Goal: Navigation & Orientation: Understand site structure

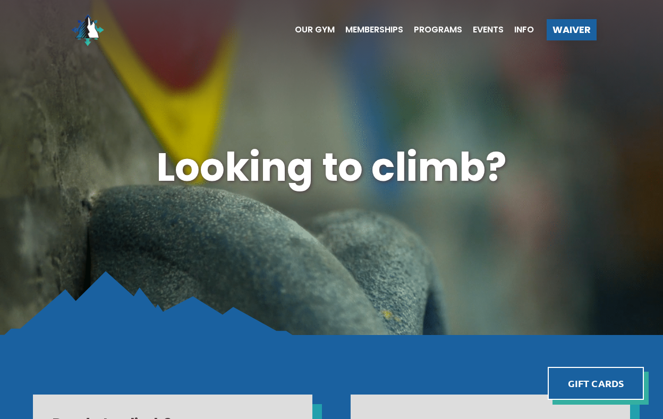
scroll to position [6, 0]
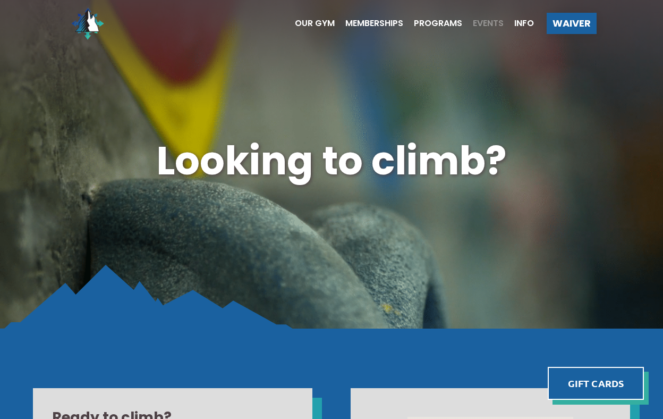
click at [492, 25] on span "Events" at bounding box center [488, 23] width 31 height 9
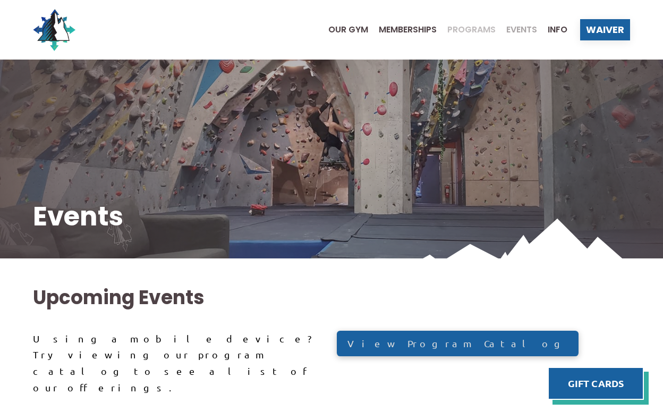
click at [476, 29] on span "Programs" at bounding box center [471, 30] width 48 height 9
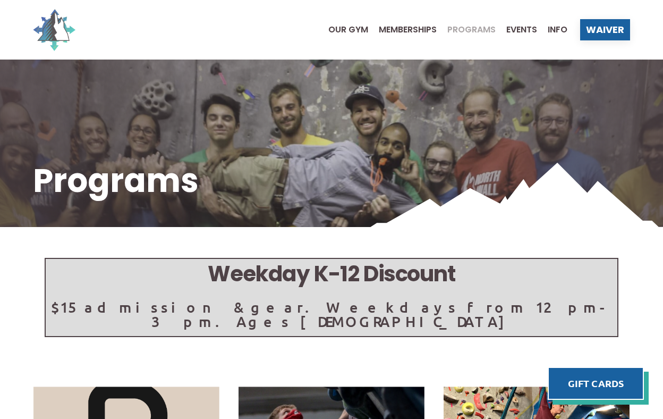
click at [56, 35] on img at bounding box center [54, 30] width 43 height 43
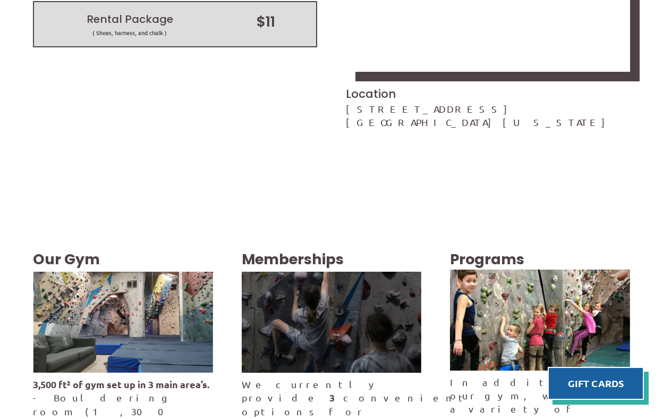
scroll to position [1744, 0]
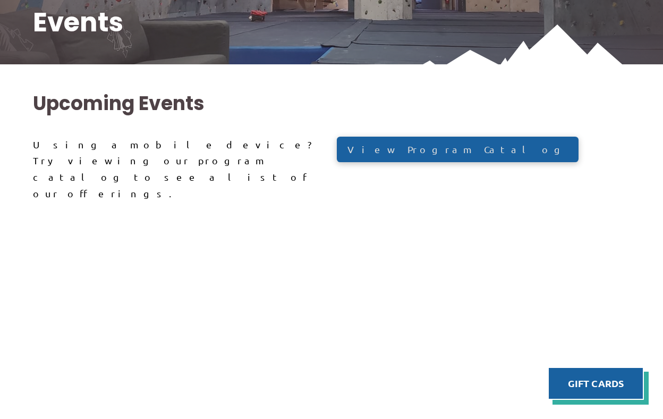
scroll to position [196, 0]
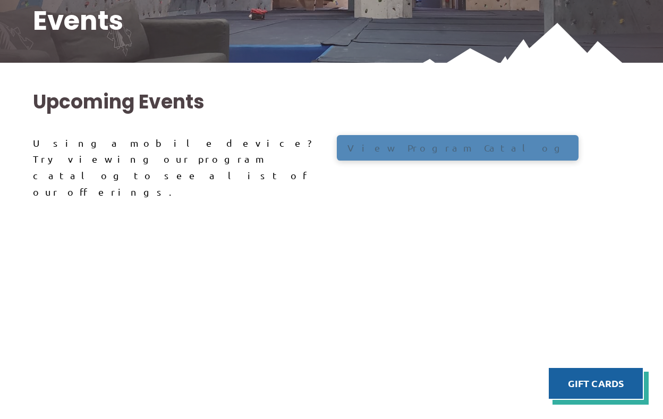
click at [385, 147] on span "View Program Catalog" at bounding box center [457, 148] width 220 height 10
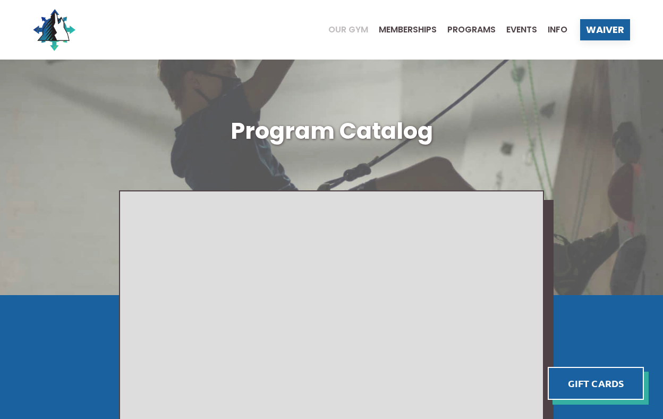
click at [347, 27] on span "Our Gym" at bounding box center [348, 30] width 40 height 9
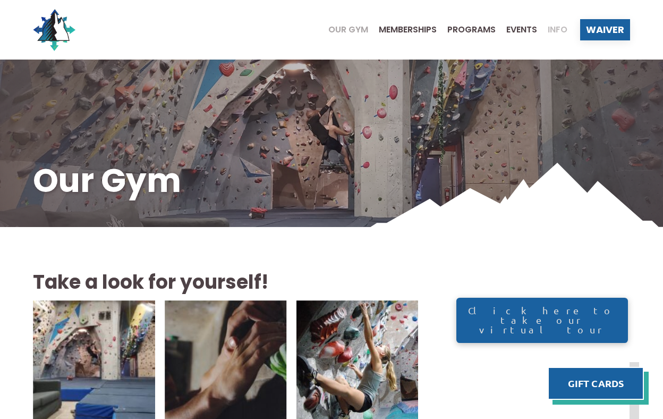
click at [549, 32] on span "Info" at bounding box center [558, 30] width 20 height 9
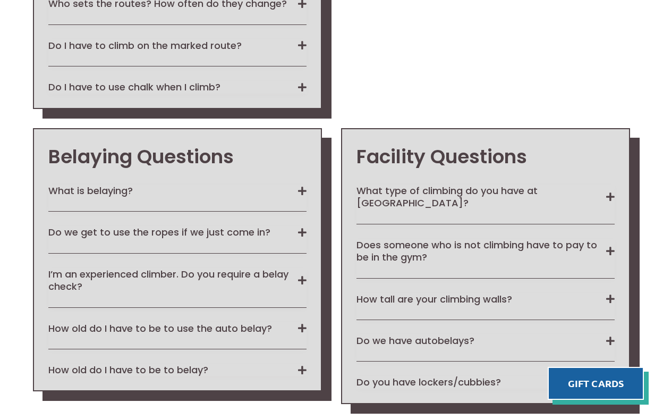
scroll to position [1756, 0]
